Goal: Task Accomplishment & Management: Manage account settings

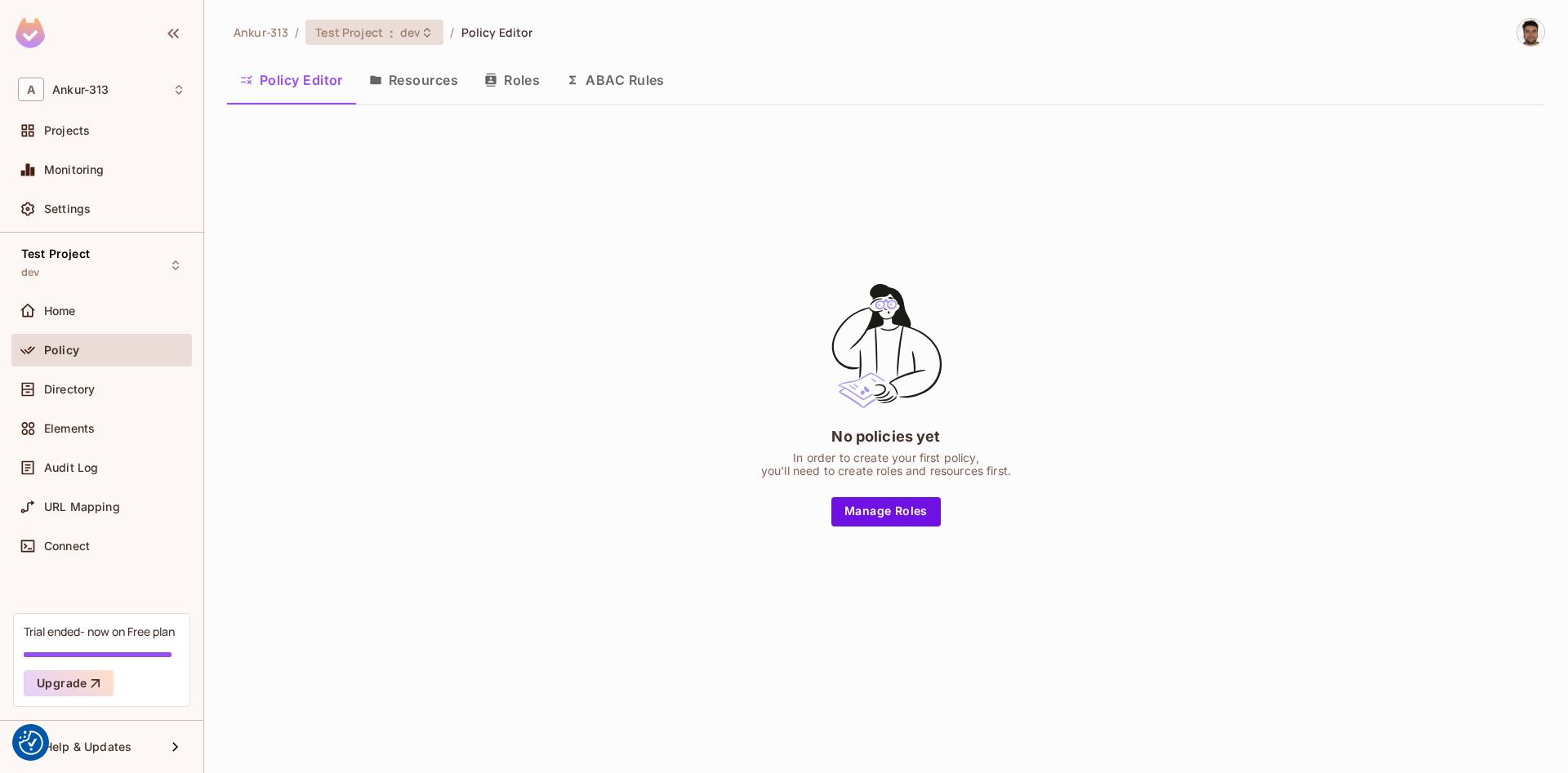
click at [367, 29] on span "Test Project" at bounding box center [348, 32] width 68 height 15
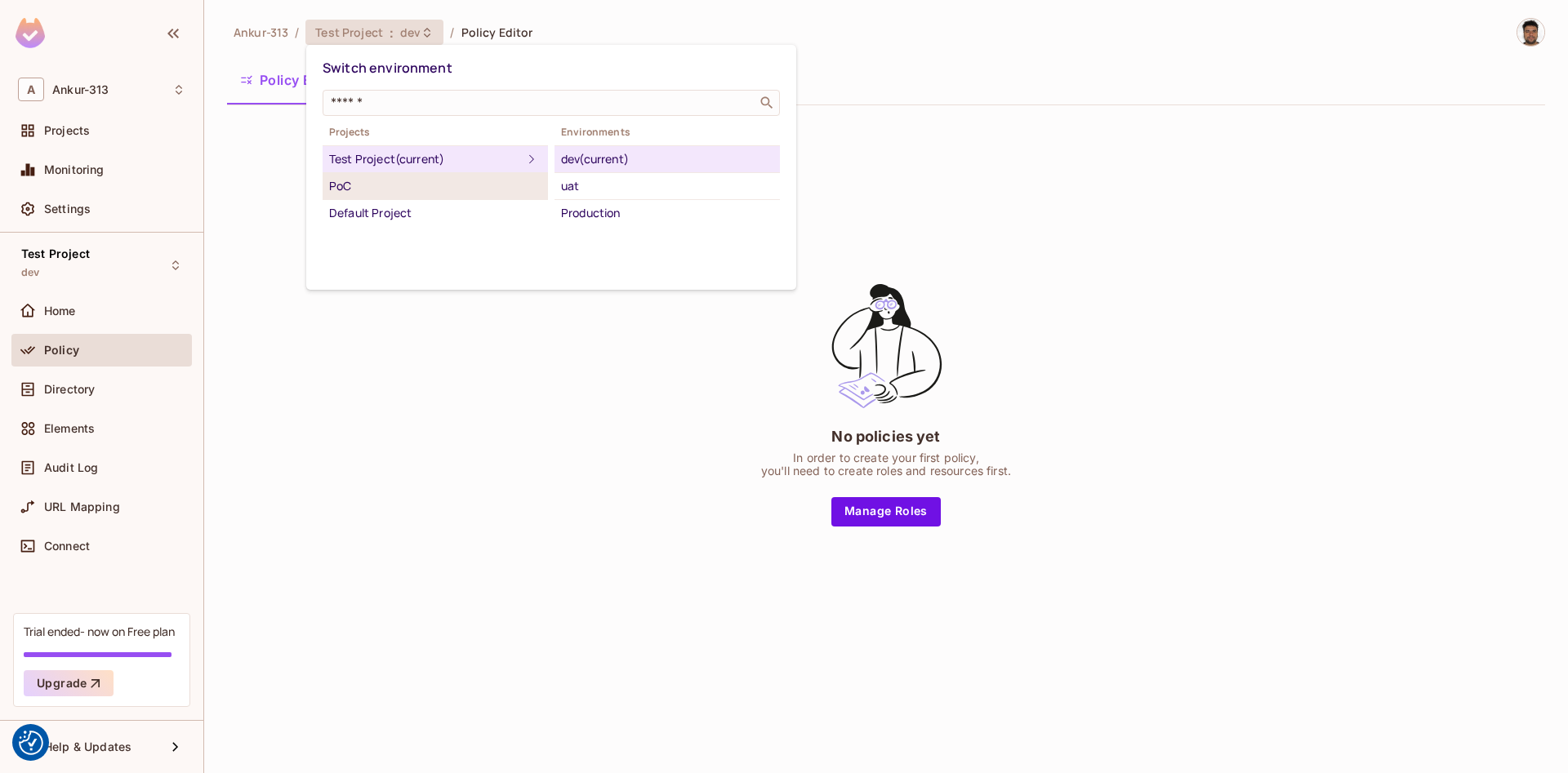
click at [366, 189] on div "PoC" at bounding box center [435, 186] width 212 height 20
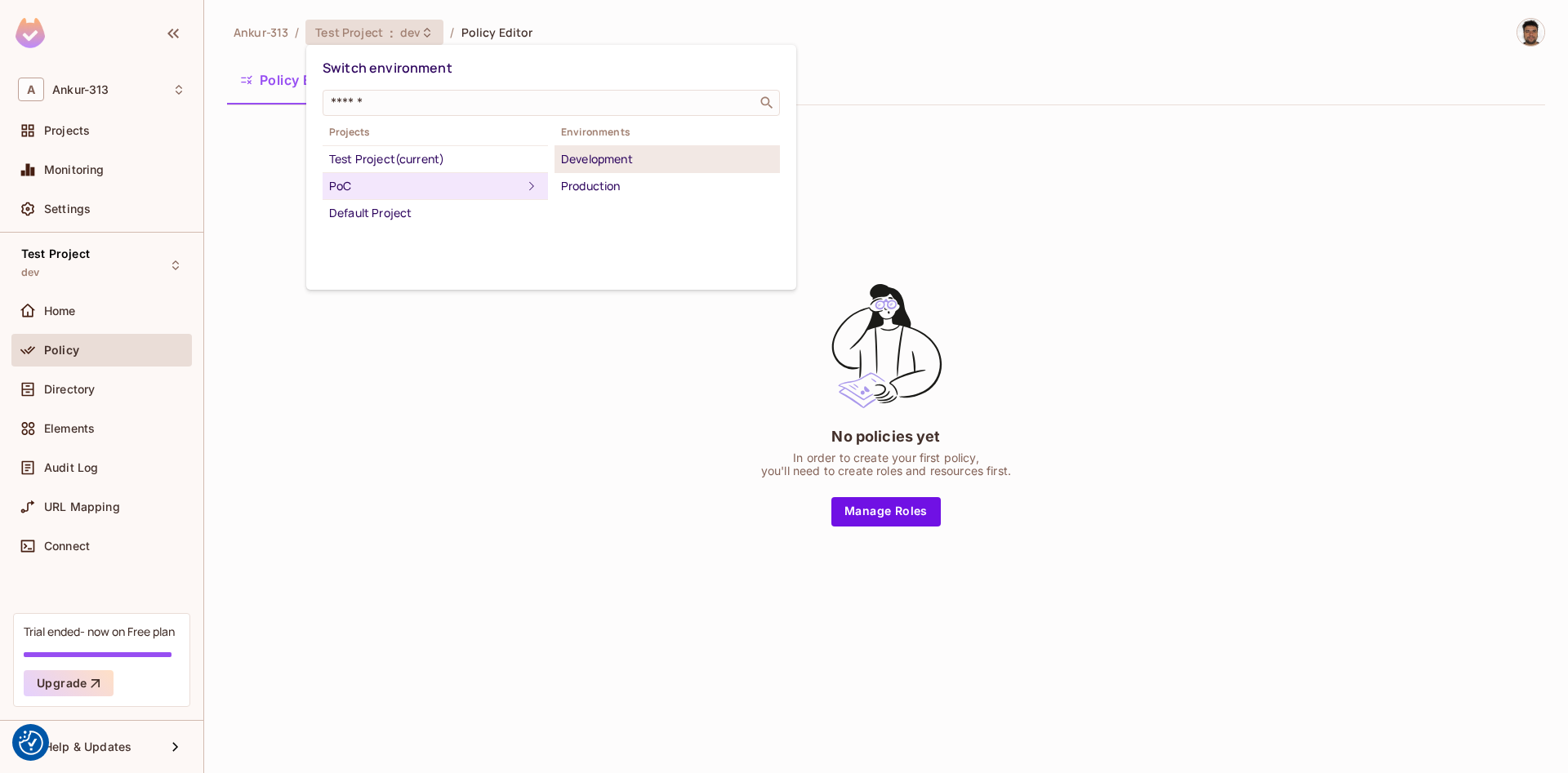
click at [595, 165] on div "Development" at bounding box center [666, 159] width 212 height 20
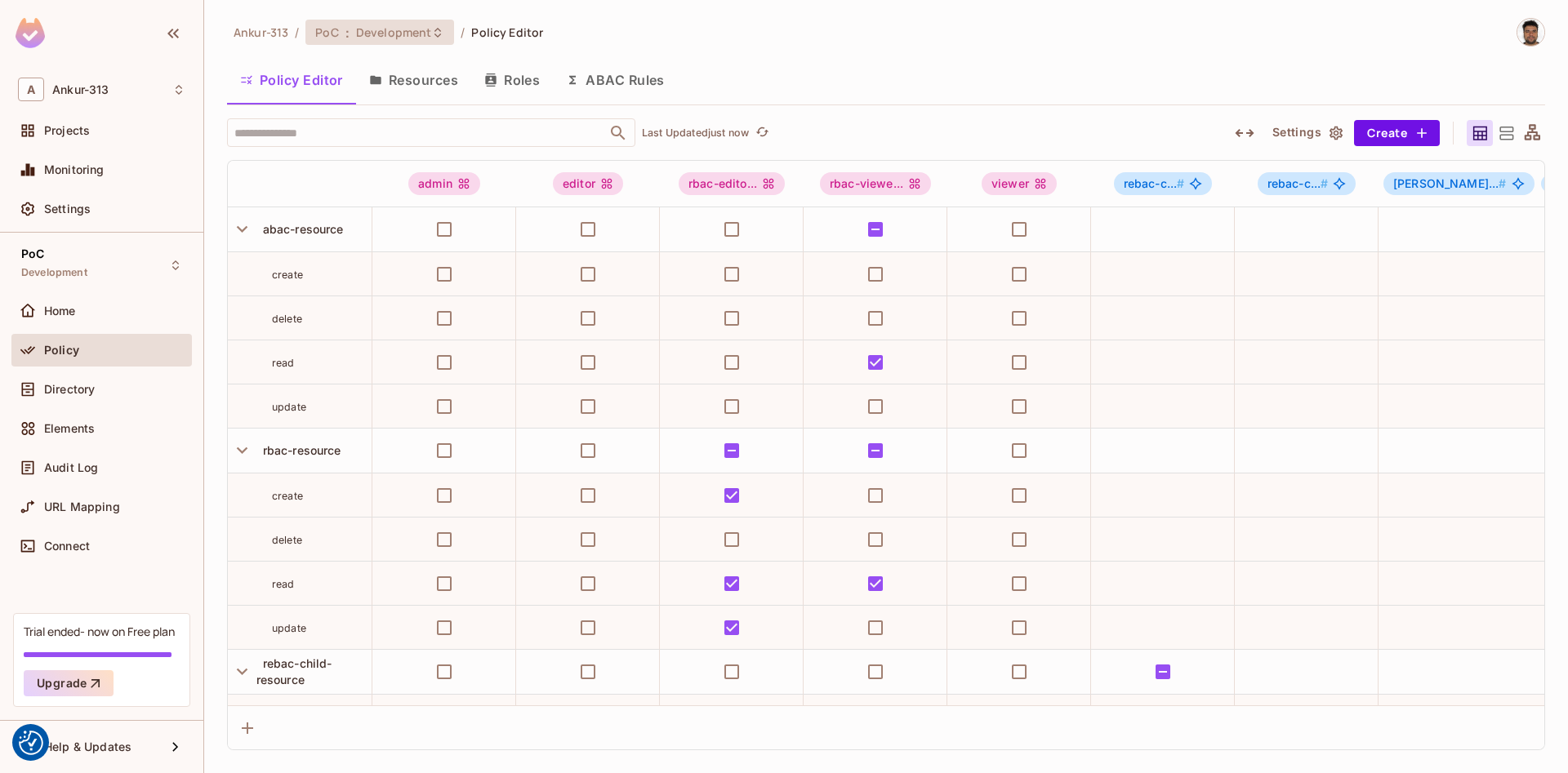
click at [336, 36] on span "PoC" at bounding box center [327, 32] width 23 height 15
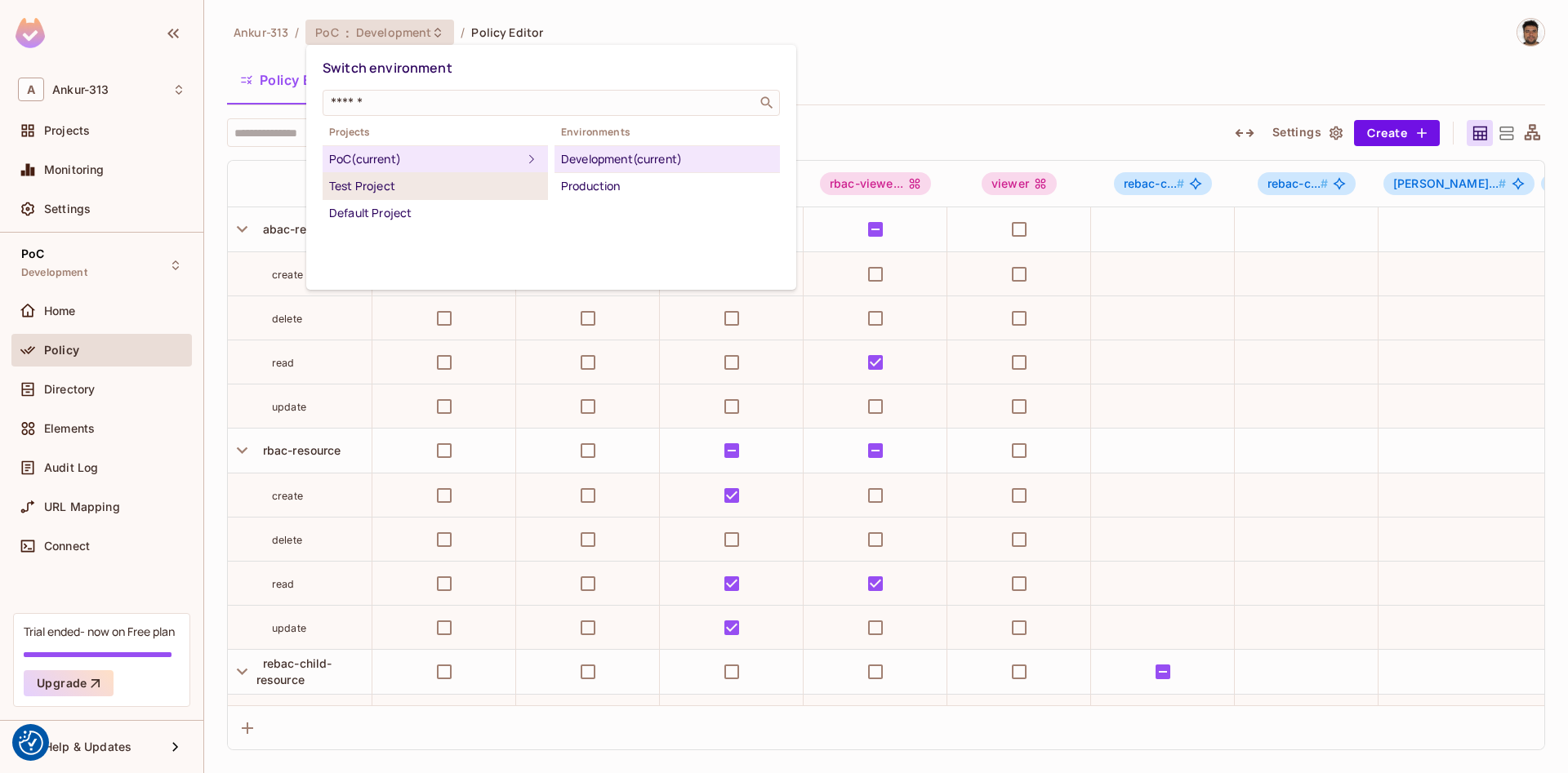
click at [369, 192] on div "Test Project" at bounding box center [435, 186] width 212 height 20
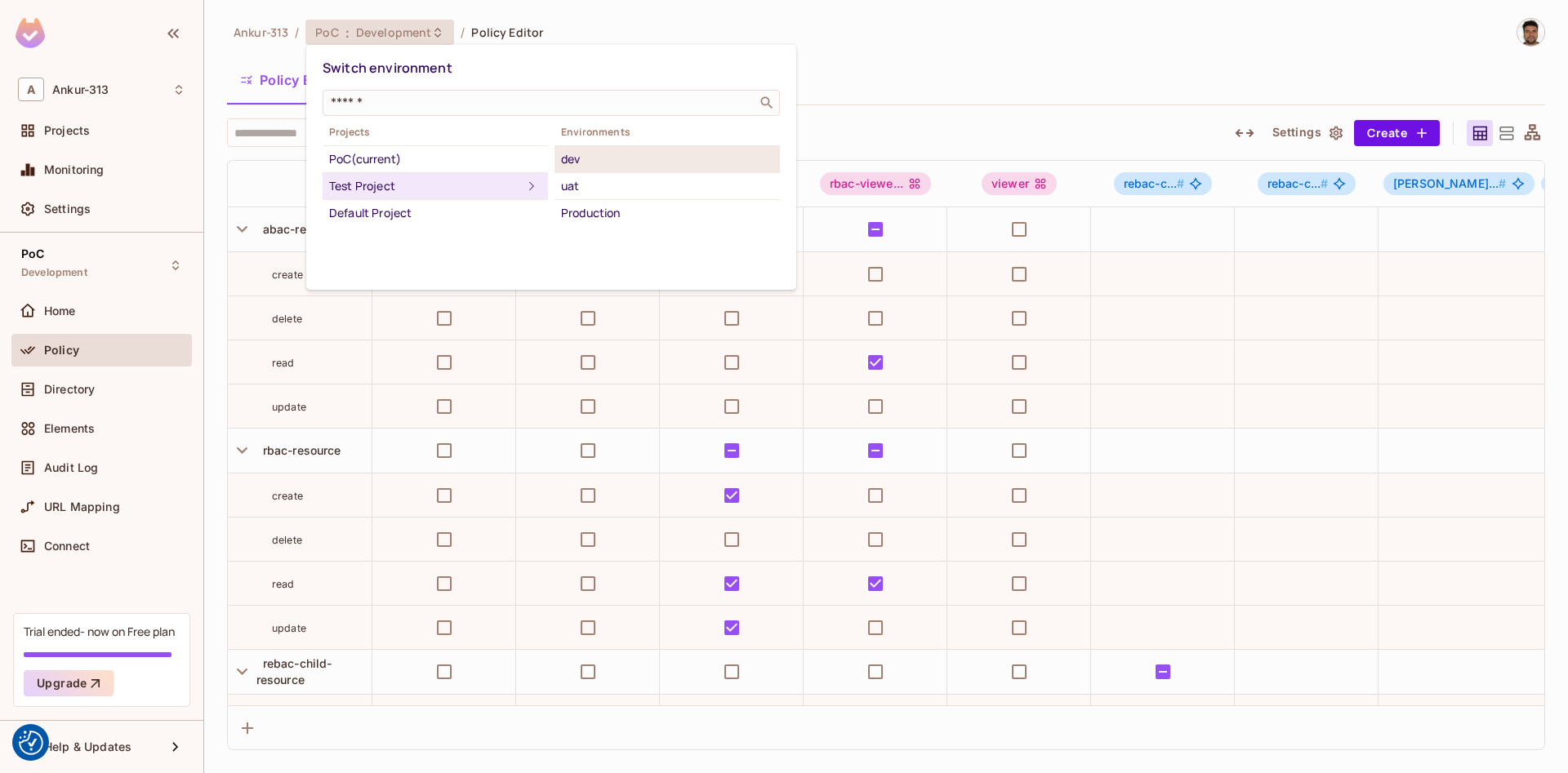
click at [564, 151] on div "dev" at bounding box center [666, 159] width 212 height 20
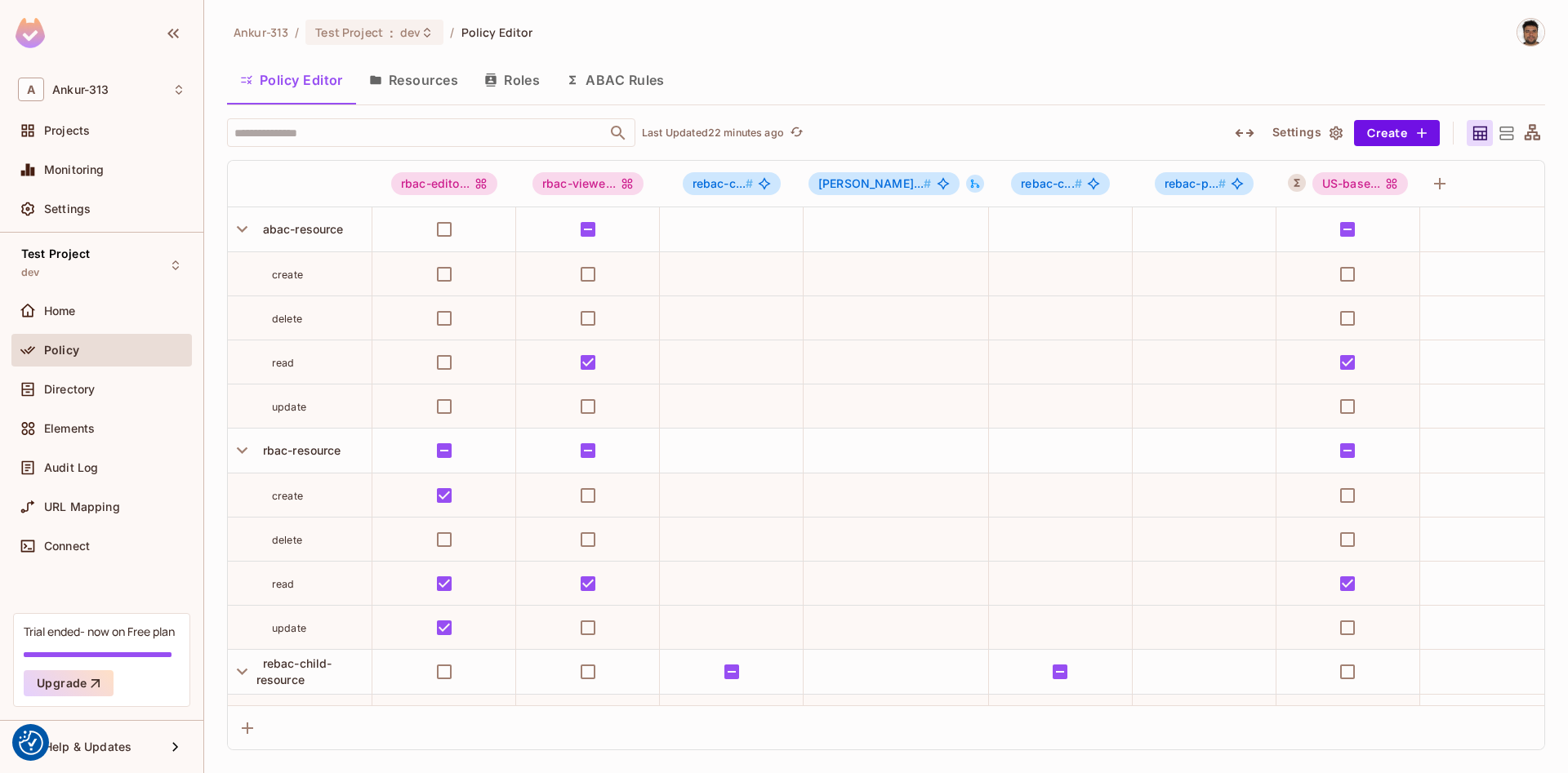
click at [499, 84] on button "Roles" at bounding box center [512, 80] width 82 height 41
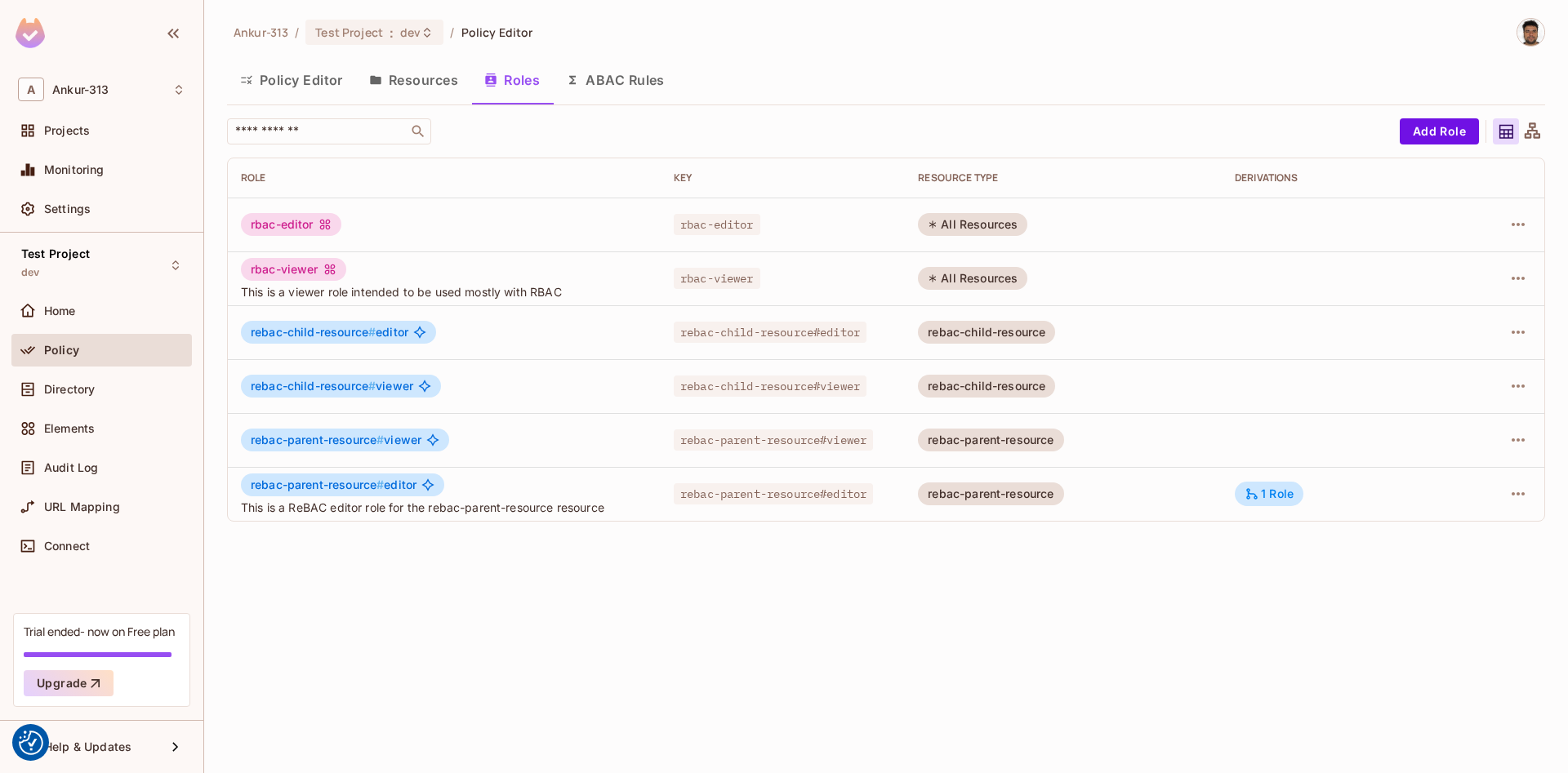
click at [326, 84] on button "Policy Editor" at bounding box center [292, 80] width 129 height 41
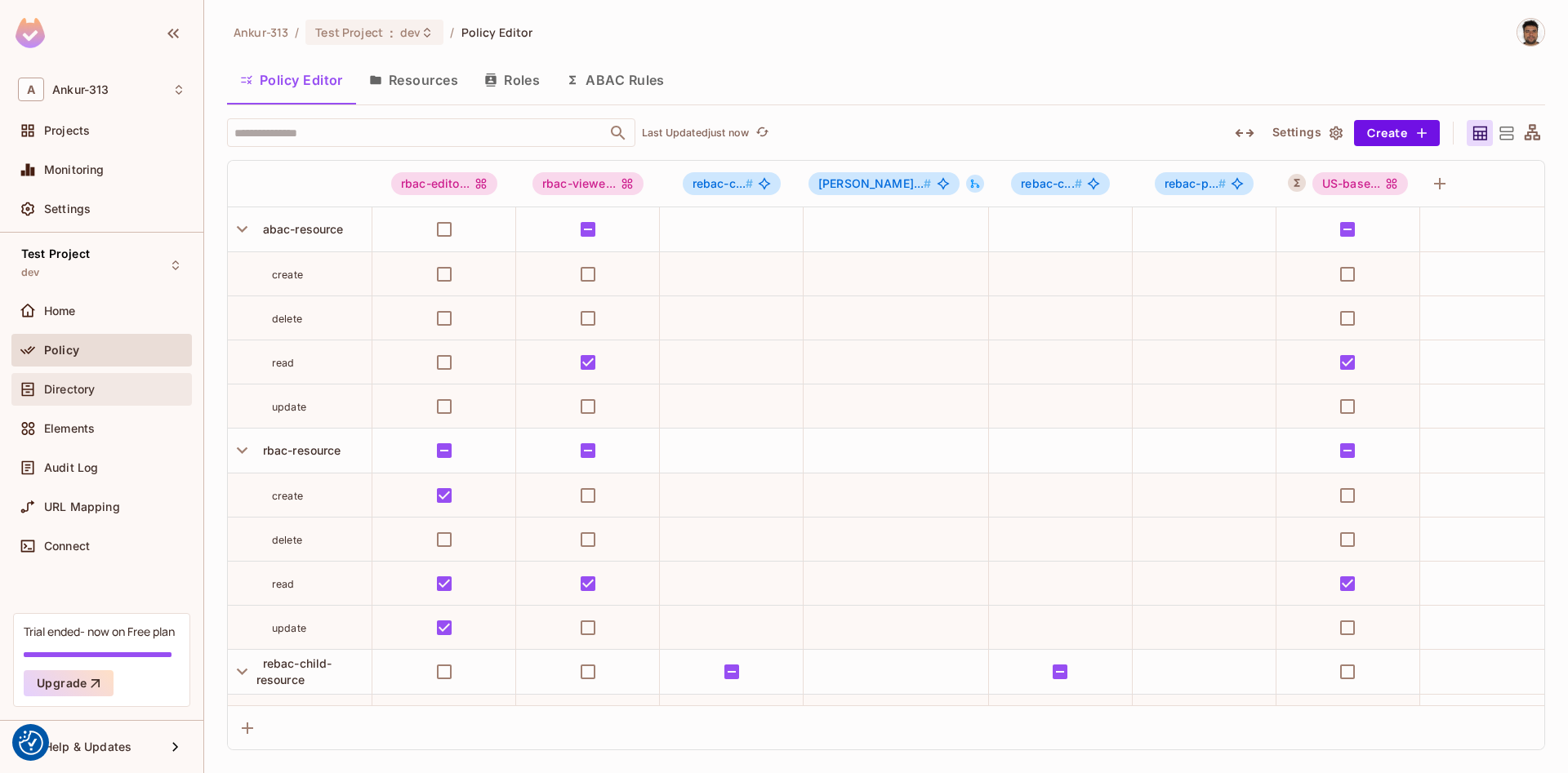
click at [49, 400] on div "Directory" at bounding box center [102, 389] width 181 height 32
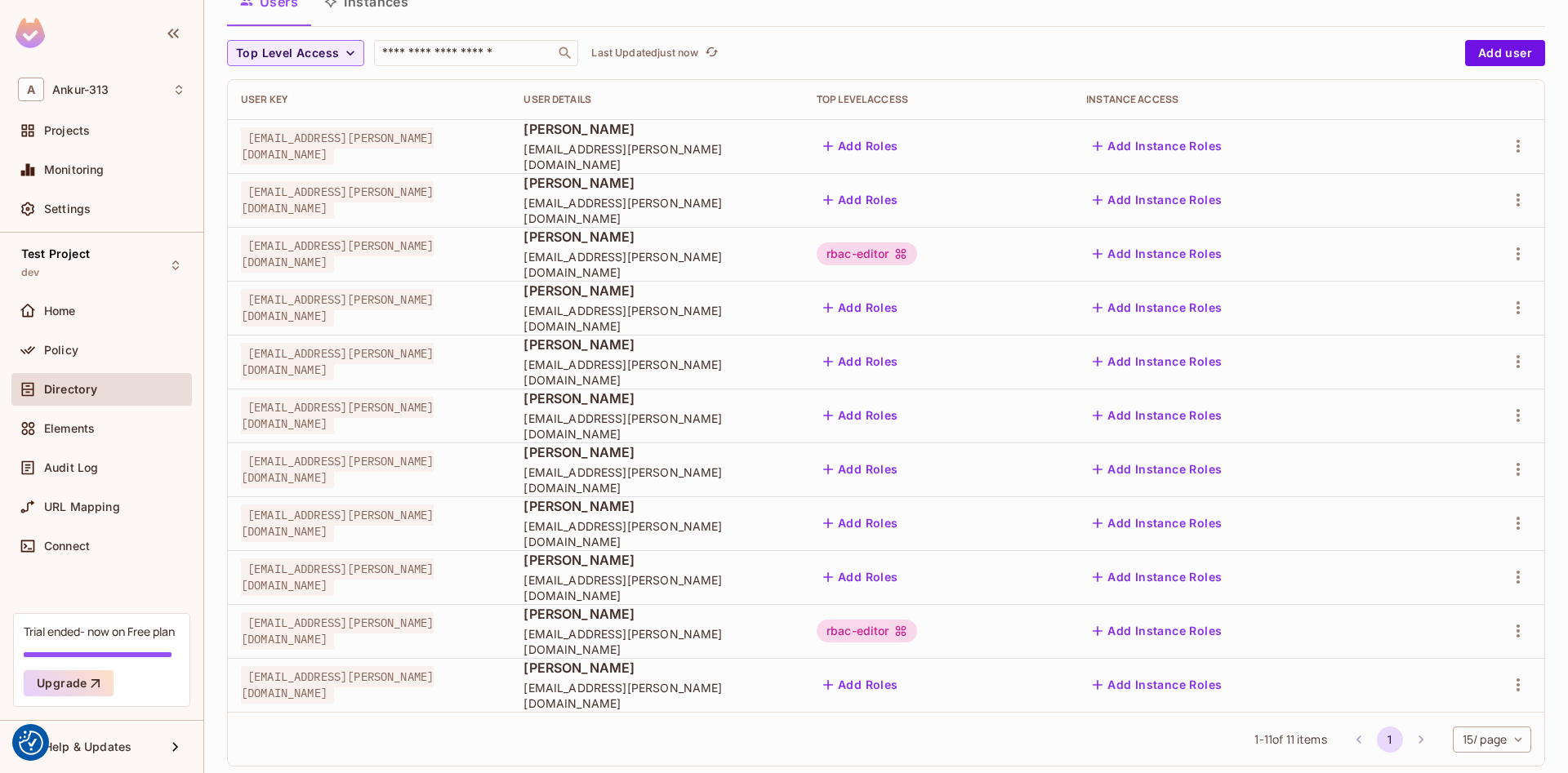
scroll to position [152, 0]
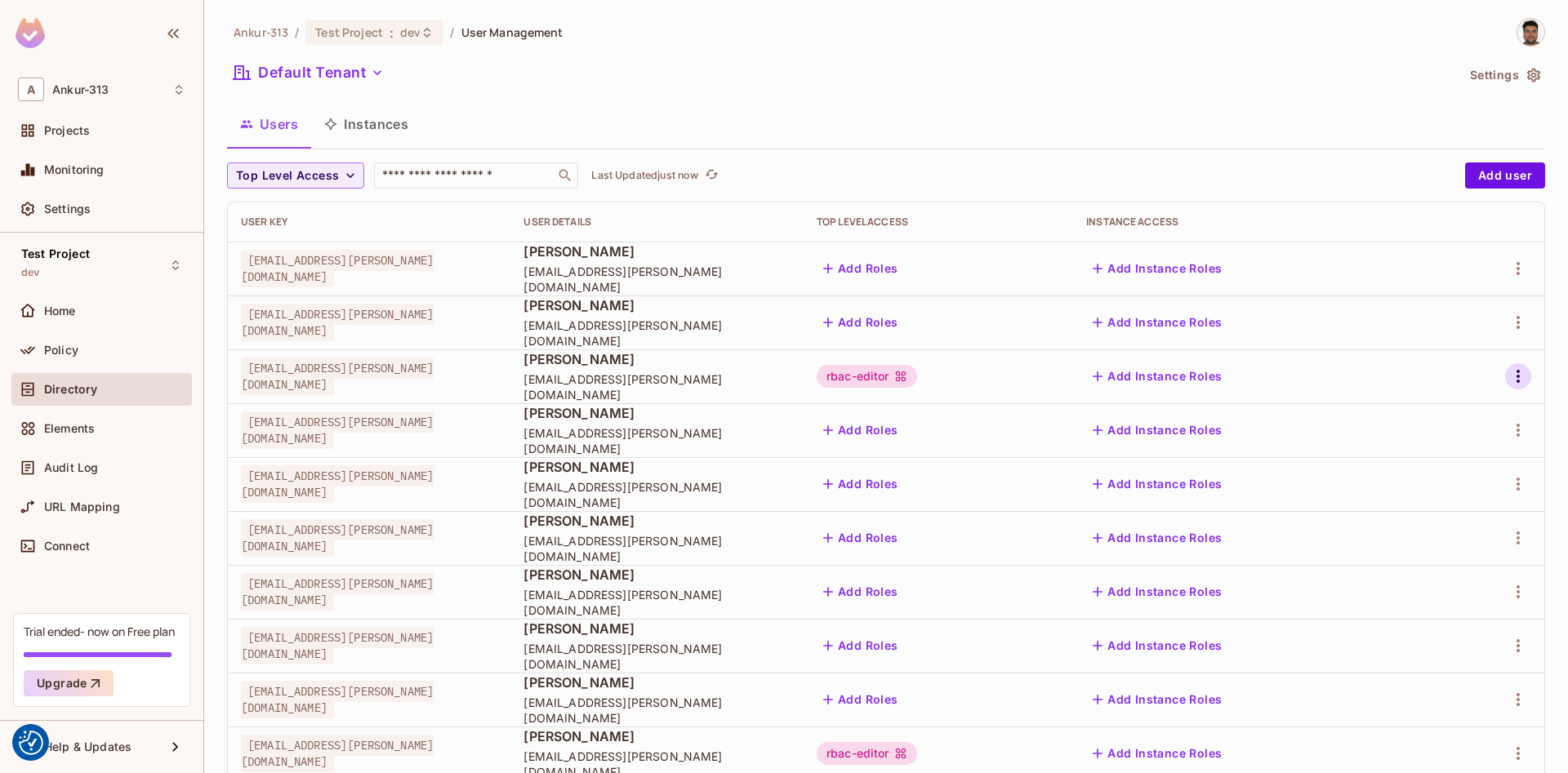
click at [1526, 377] on icon "button" at bounding box center [1518, 376] width 20 height 20
click at [1461, 420] on li "Edit" at bounding box center [1448, 414] width 145 height 36
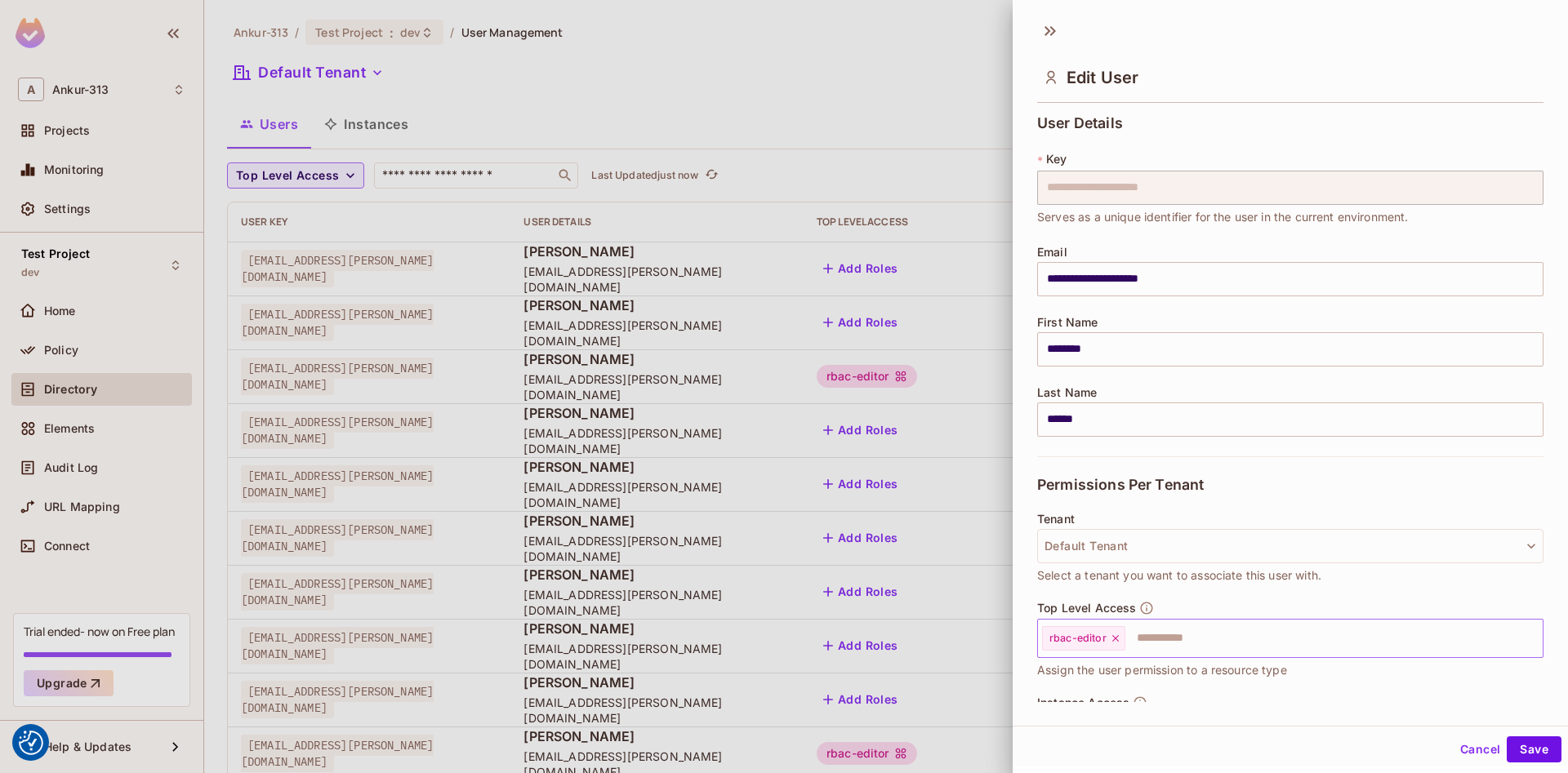
click at [1119, 641] on icon at bounding box center [1116, 639] width 11 height 11
click at [1534, 745] on button "Save" at bounding box center [1534, 749] width 54 height 26
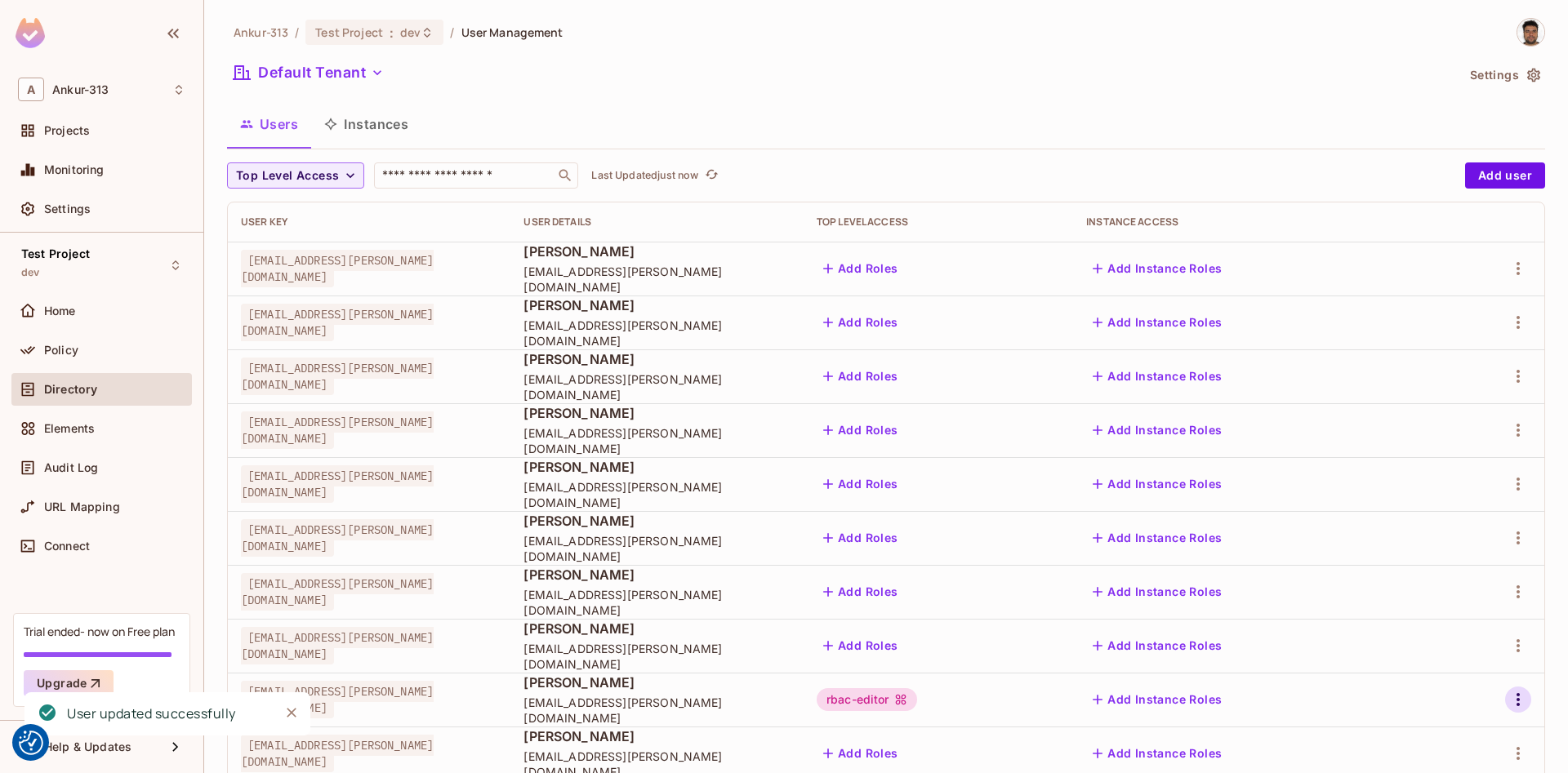
click at [1518, 698] on icon "button" at bounding box center [1518, 700] width 20 height 20
click at [1438, 664] on div "Edit" at bounding box center [1432, 664] width 22 height 16
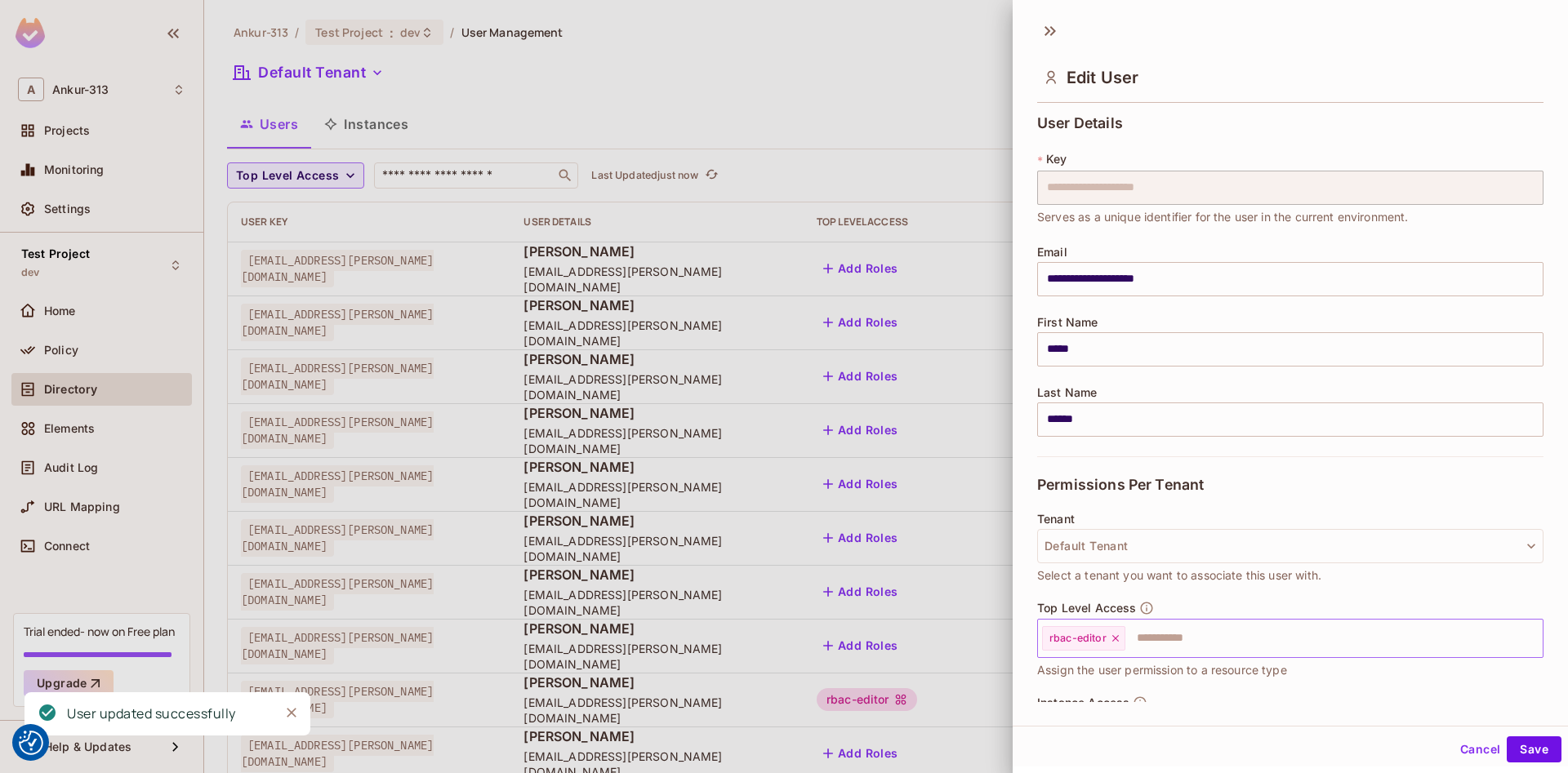
click at [1113, 641] on icon at bounding box center [1116, 638] width 7 height 7
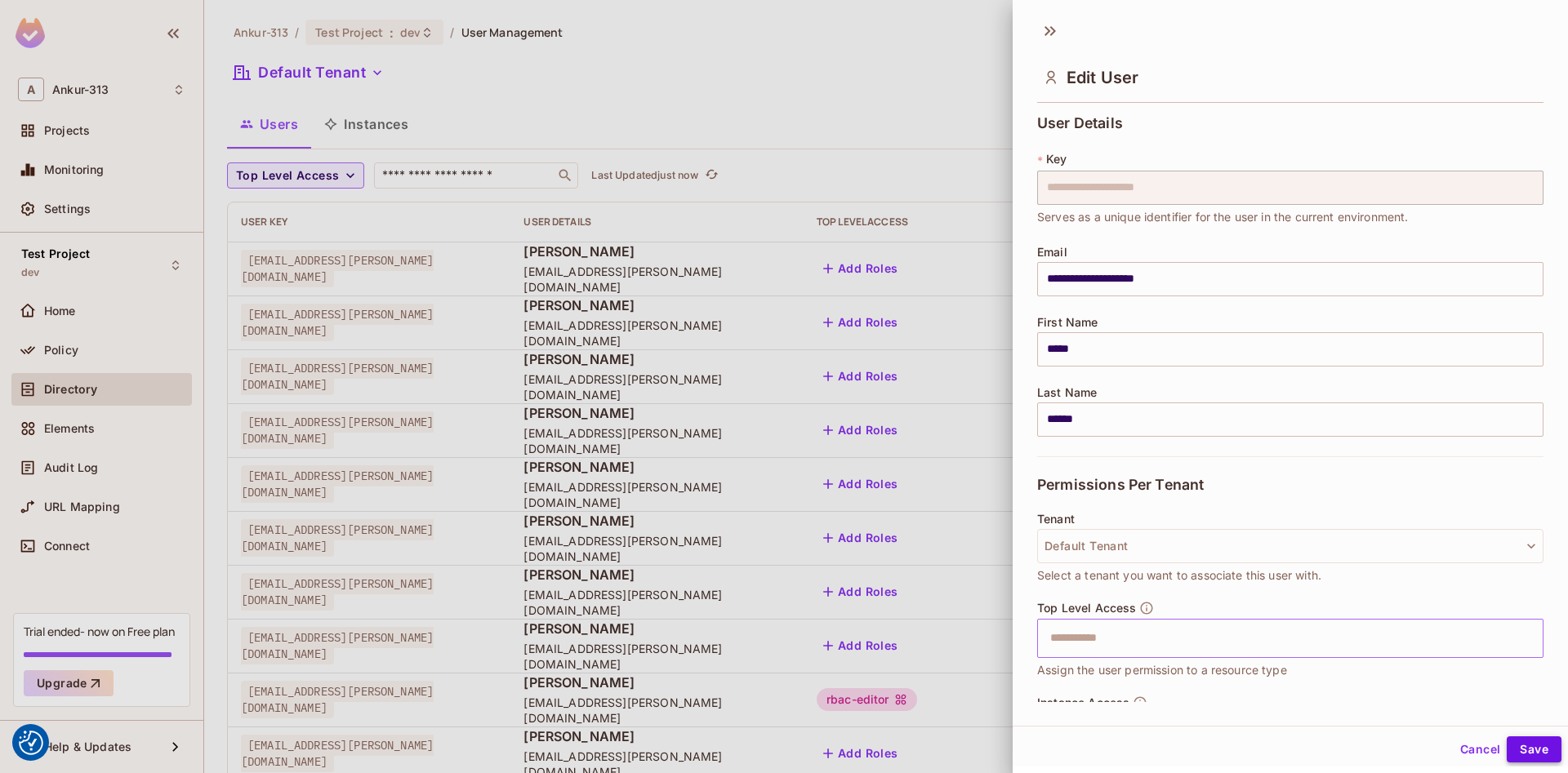
click at [1521, 748] on button "Save" at bounding box center [1534, 749] width 54 height 26
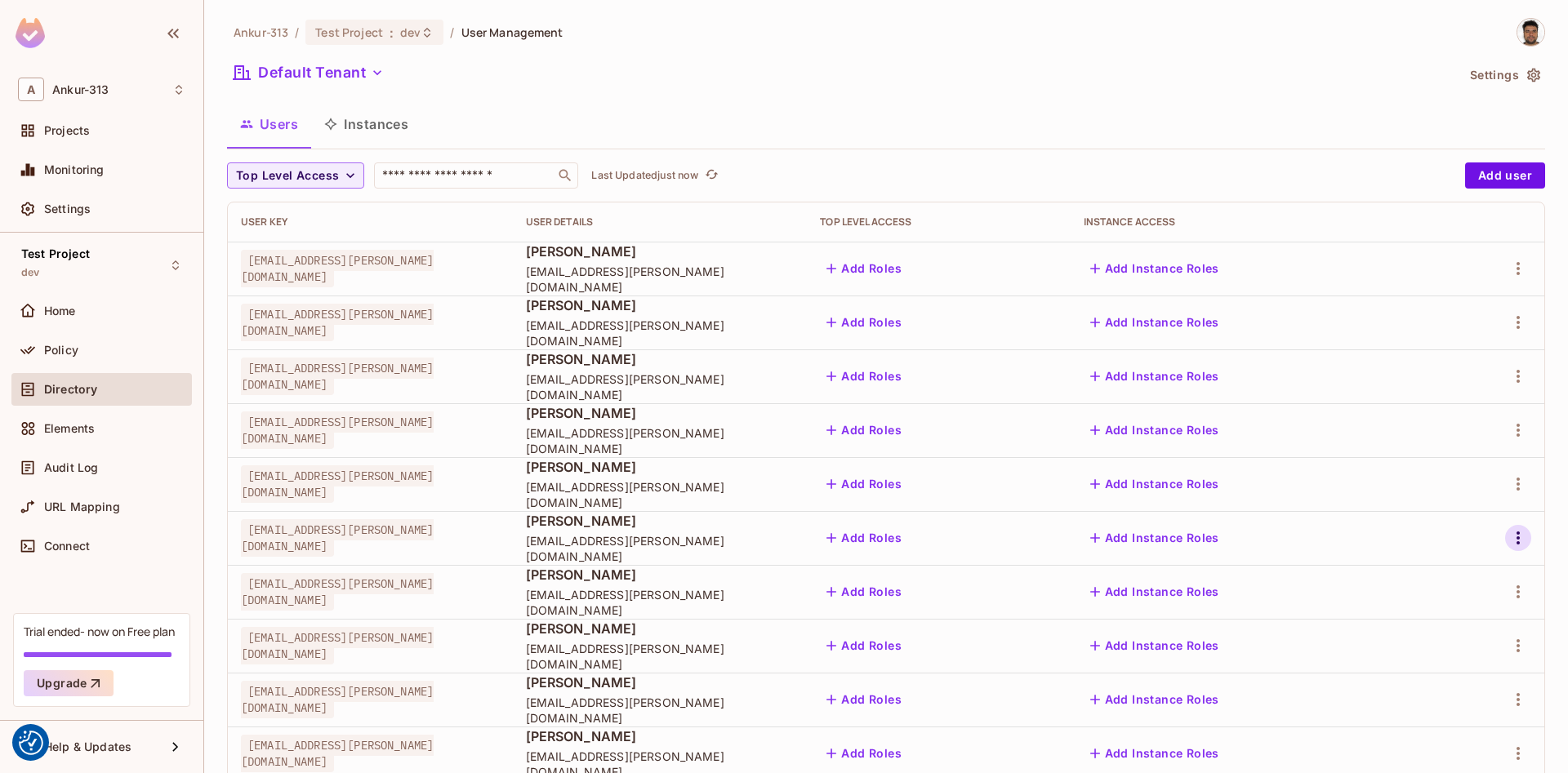
click at [1516, 537] on icon "button" at bounding box center [1518, 538] width 20 height 20
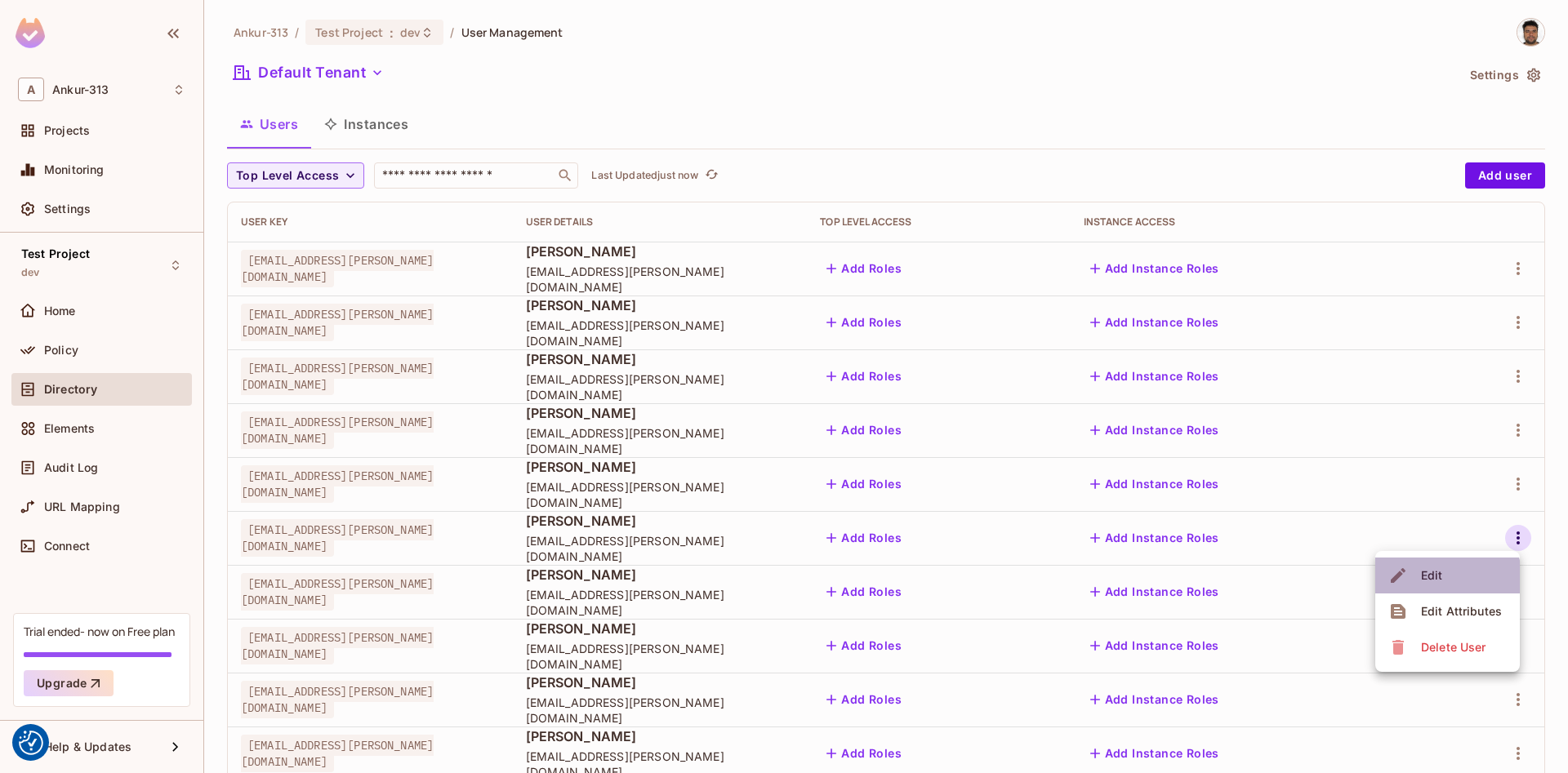
click at [1439, 581] on div "Edit" at bounding box center [1432, 575] width 22 height 16
